Goal: Task Accomplishment & Management: Manage account settings

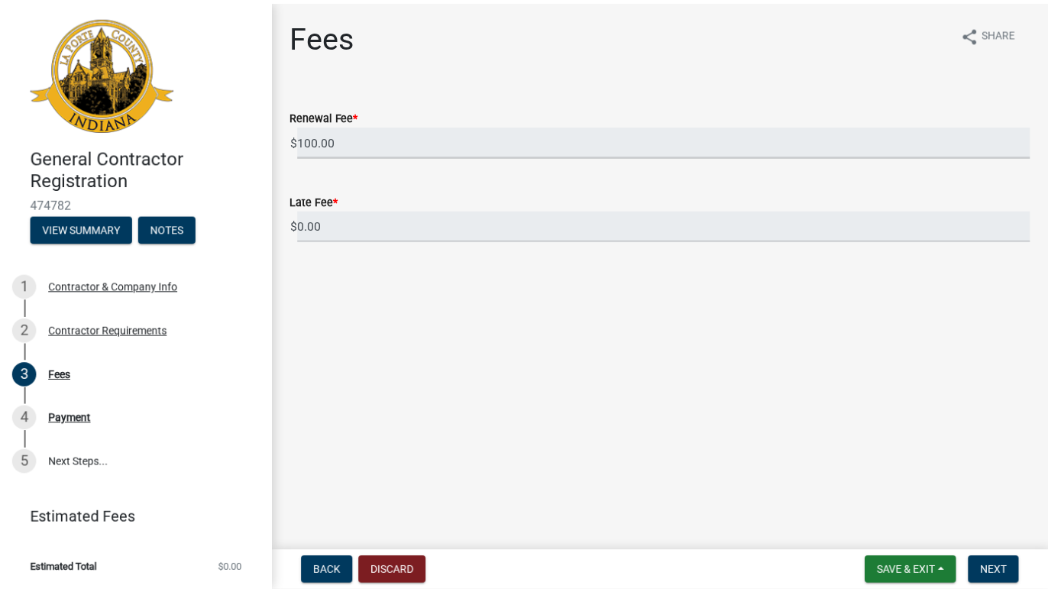
scroll to position [1, 0]
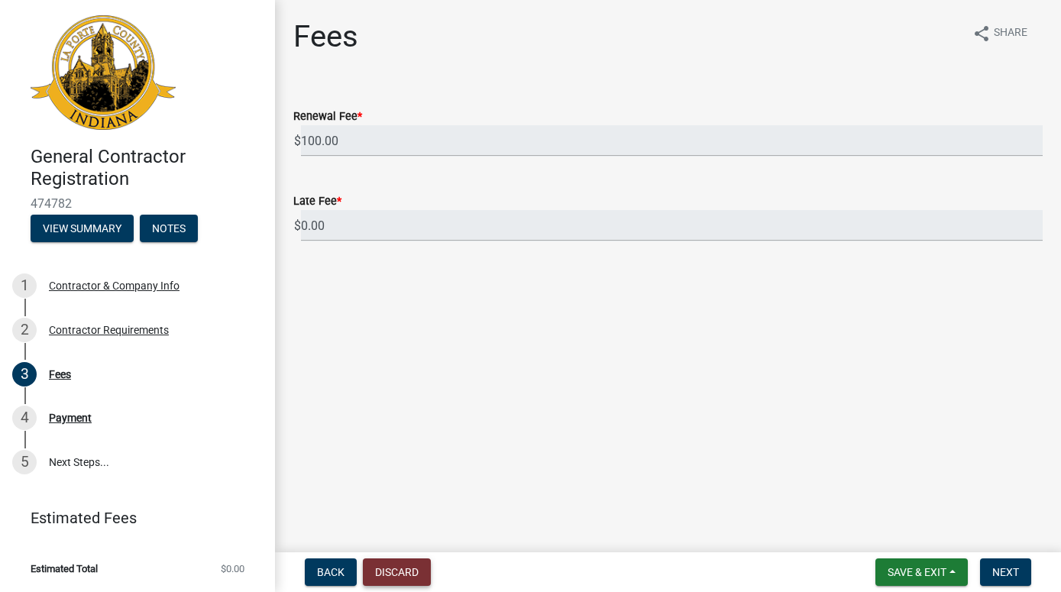
click at [406, 564] on button "Discard" at bounding box center [397, 571] width 68 height 27
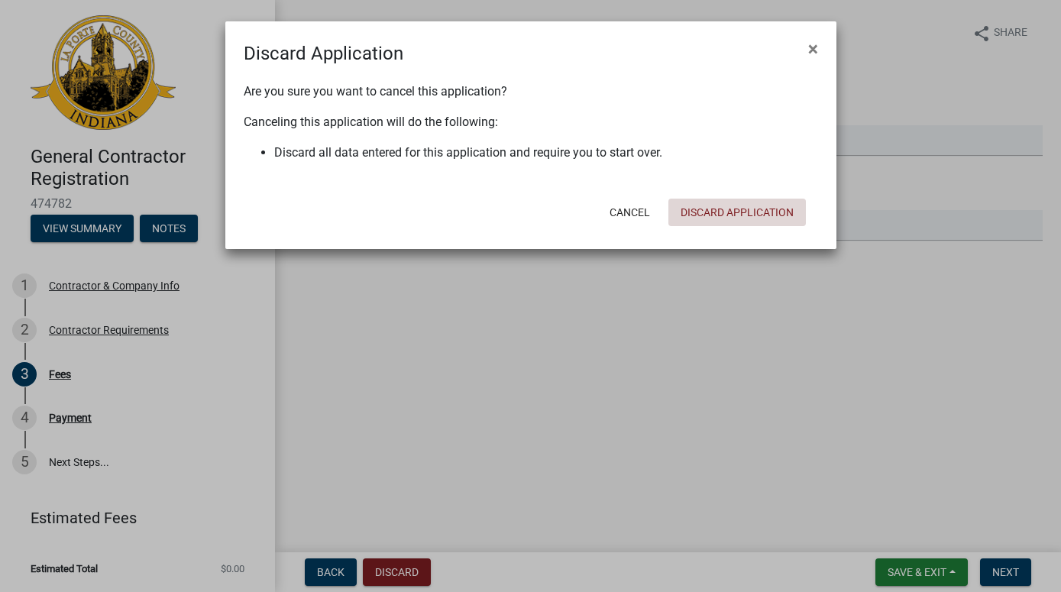
click at [739, 215] on button "Discard Application" at bounding box center [736, 212] width 137 height 27
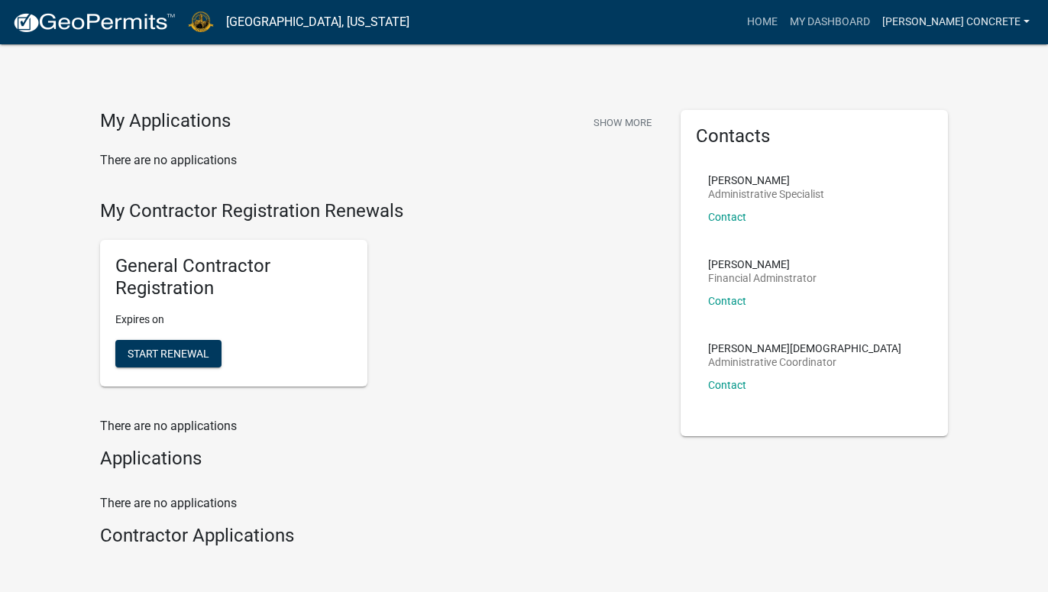
click at [1025, 14] on link "[PERSON_NAME] Concrete" at bounding box center [956, 22] width 160 height 29
click at [960, 61] on link "Account" at bounding box center [975, 62] width 122 height 37
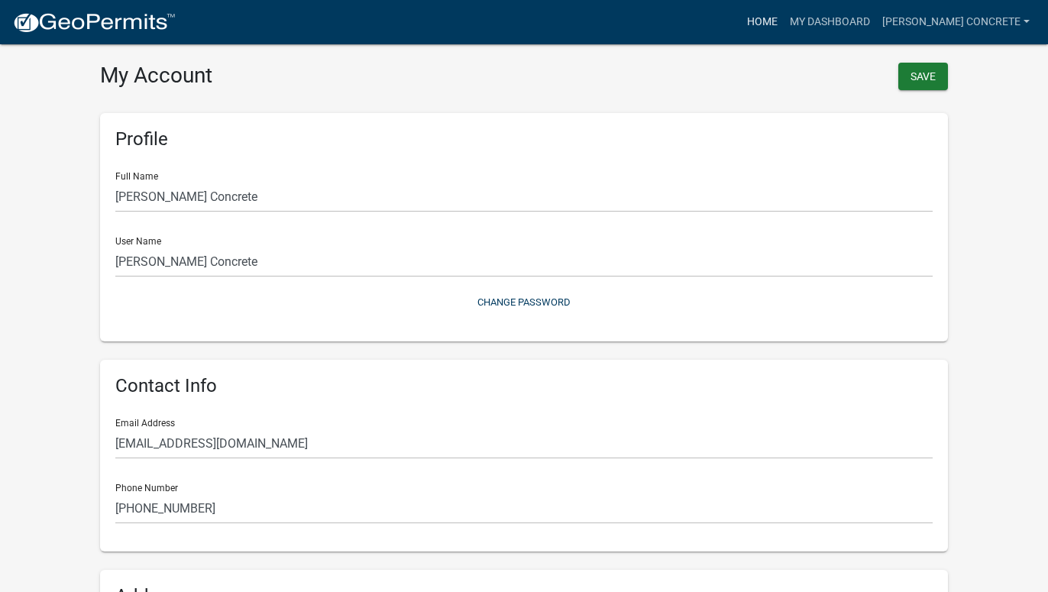
click at [784, 21] on link "Home" at bounding box center [762, 22] width 43 height 29
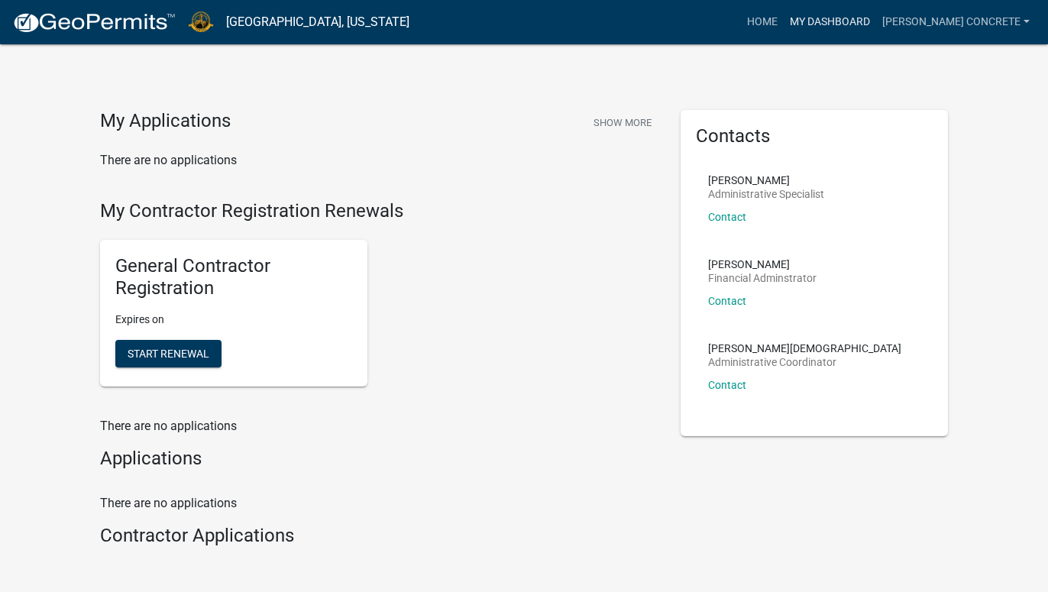
click at [871, 21] on link "My Dashboard" at bounding box center [830, 22] width 92 height 29
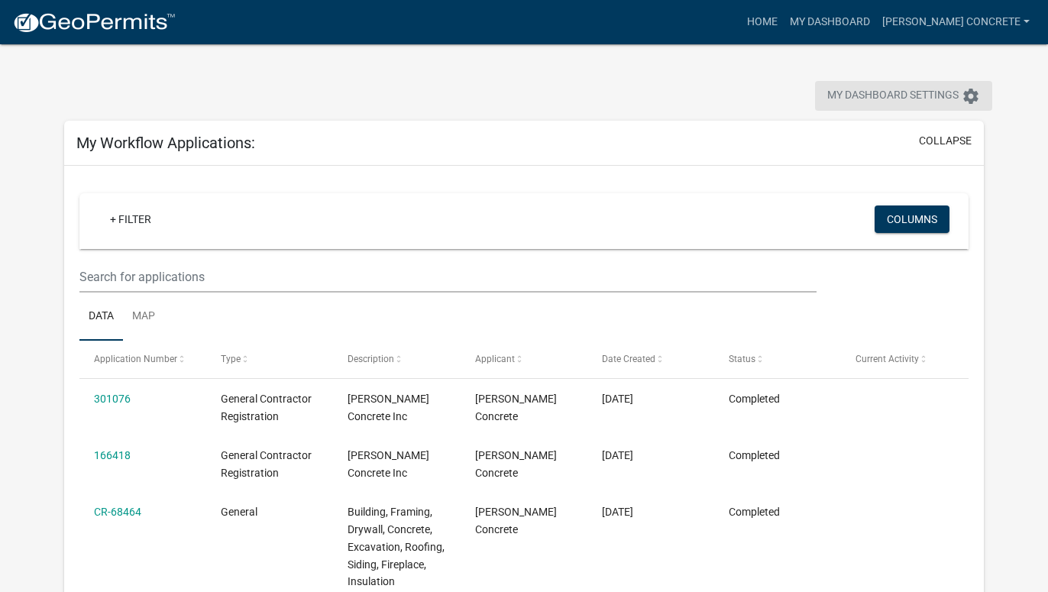
click at [974, 92] on icon "settings" at bounding box center [971, 96] width 18 height 18
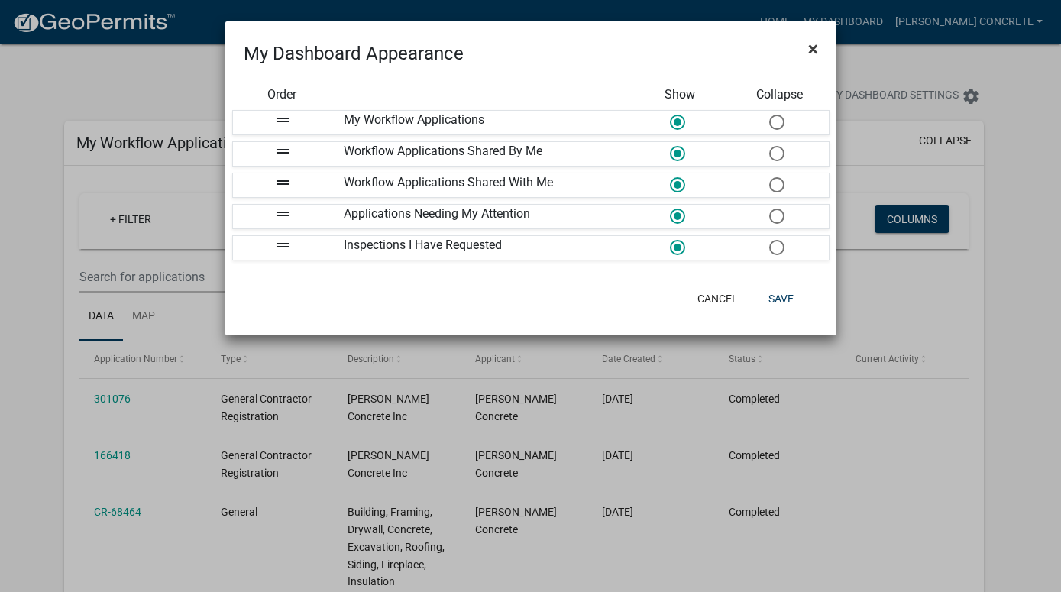
click at [814, 47] on span "×" at bounding box center [813, 48] width 10 height 21
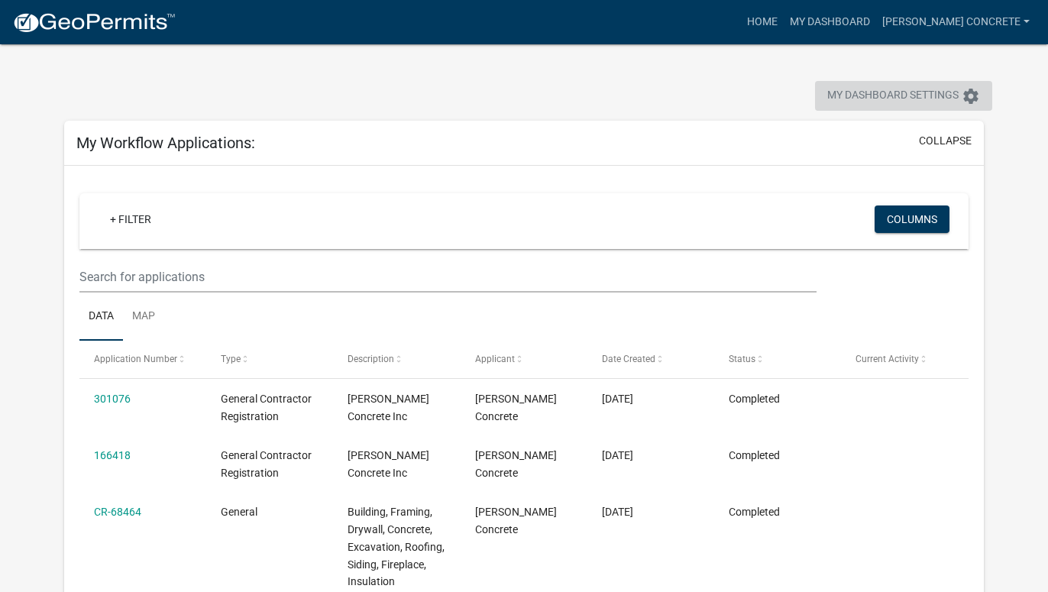
click at [966, 103] on icon "settings" at bounding box center [971, 96] width 18 height 18
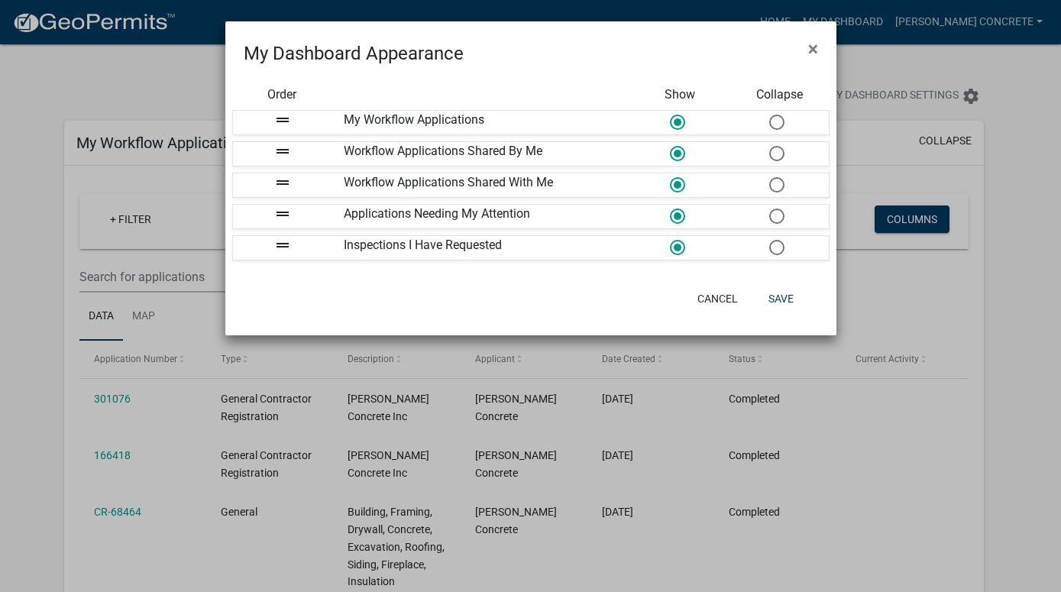
click at [966, 95] on ngb-modal-window "My Dashboard Appearance × Order Show Collapse drag_handle My Workflow Applicati…" at bounding box center [530, 296] width 1061 height 592
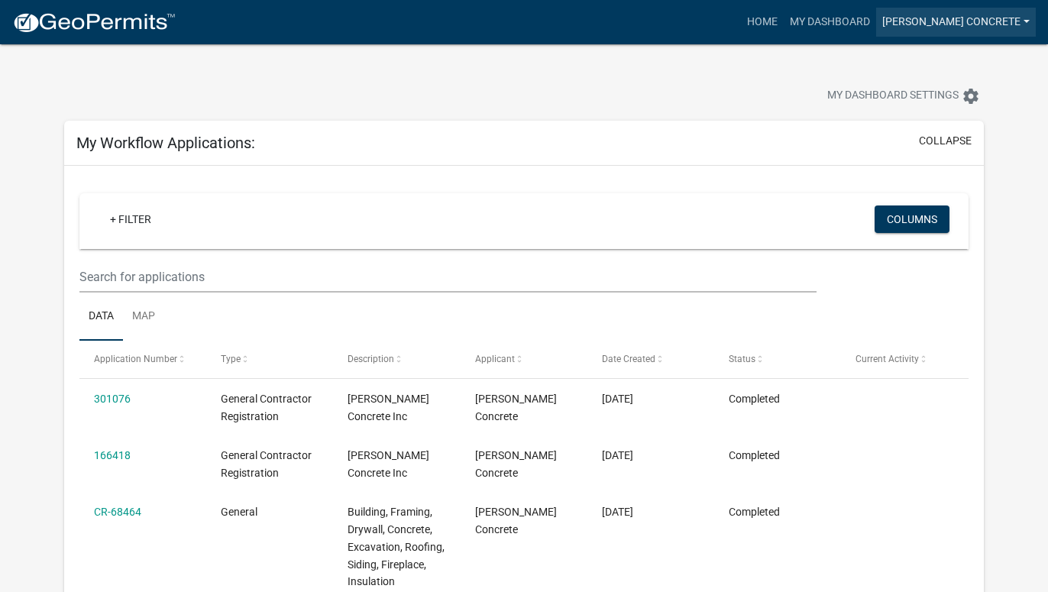
click at [1022, 21] on link "[PERSON_NAME] Concrete" at bounding box center [956, 22] width 160 height 29
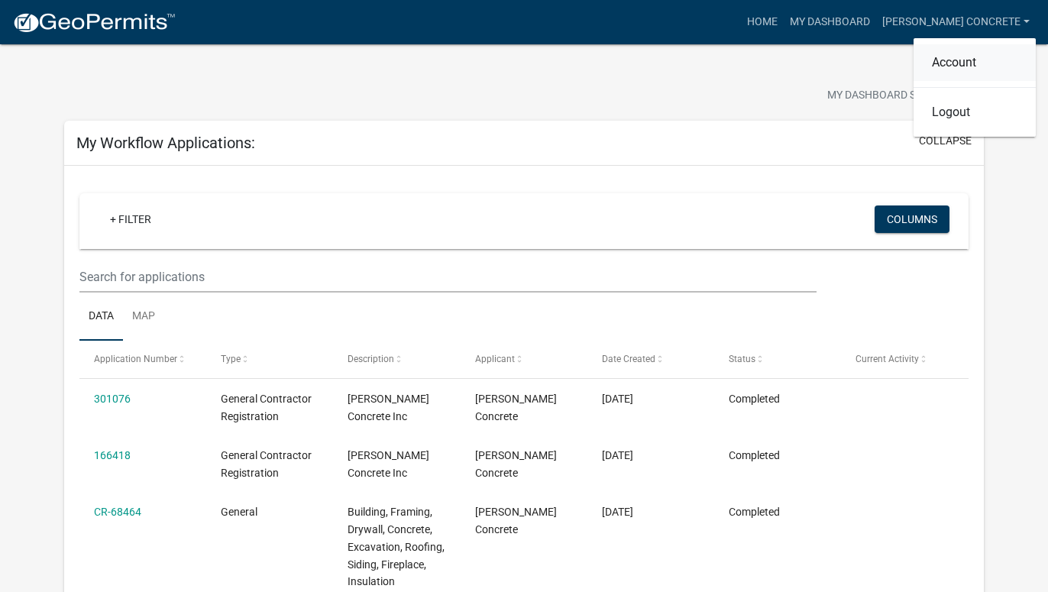
click at [966, 55] on link "Account" at bounding box center [975, 62] width 122 height 37
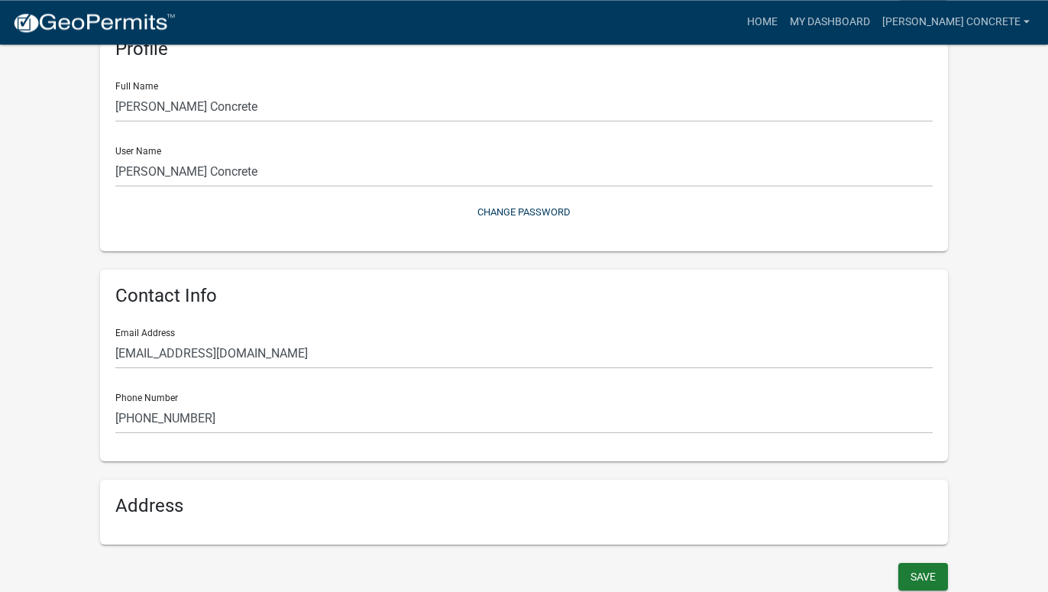
scroll to position [92, 0]
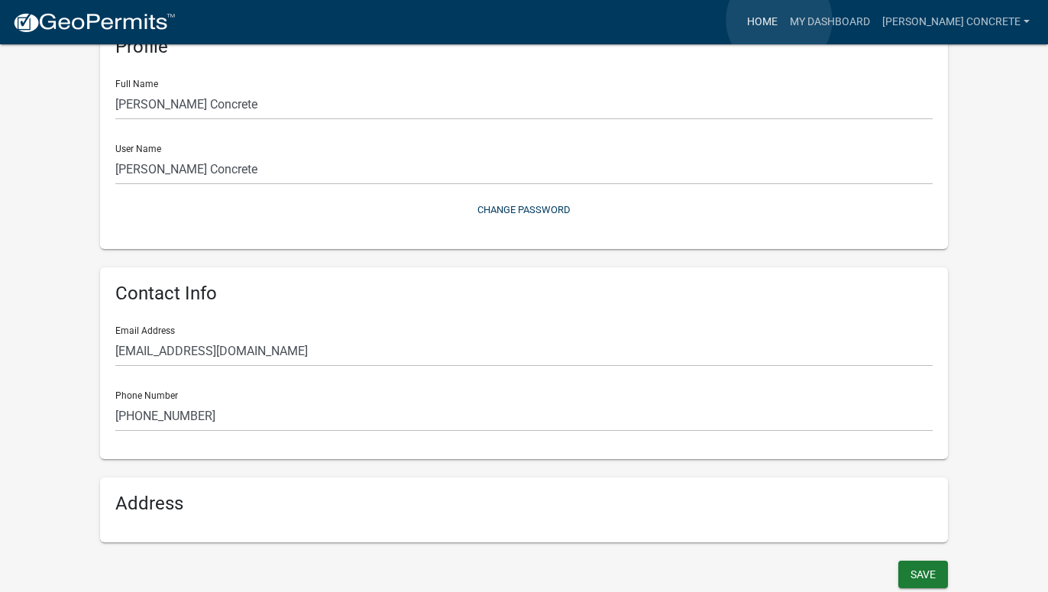
click at [779, 20] on link "Home" at bounding box center [762, 22] width 43 height 29
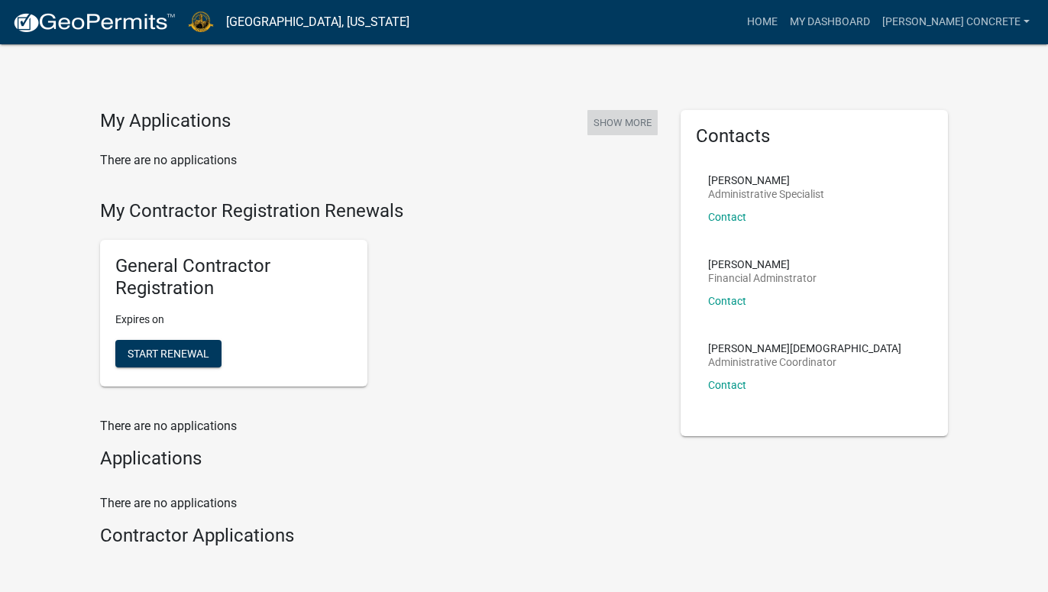
click at [637, 121] on button "Show More" at bounding box center [622, 122] width 70 height 25
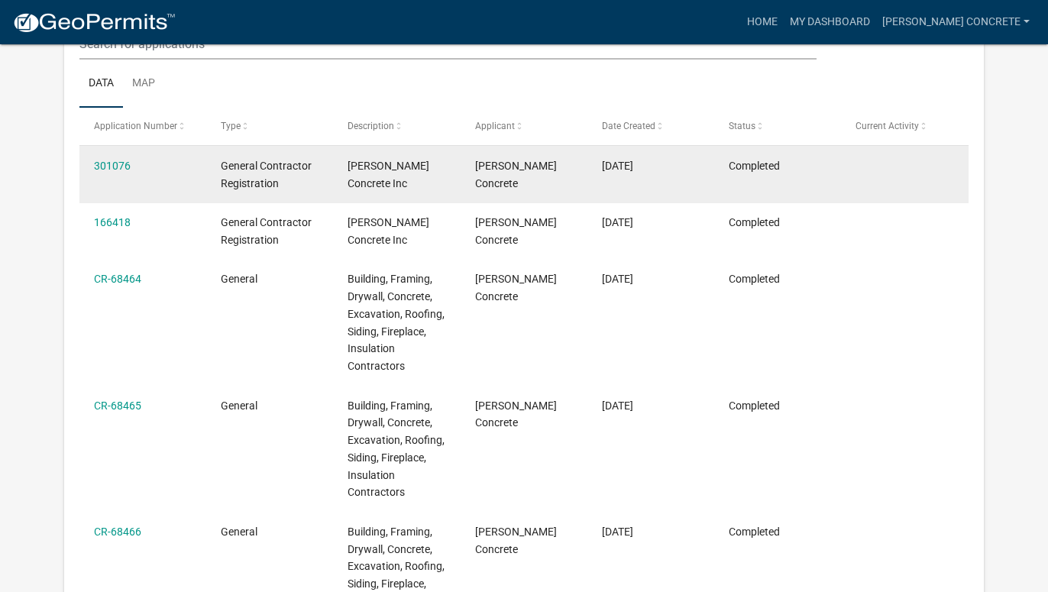
scroll to position [206, 0]
